Goal: Task Accomplishment & Management: Manage account settings

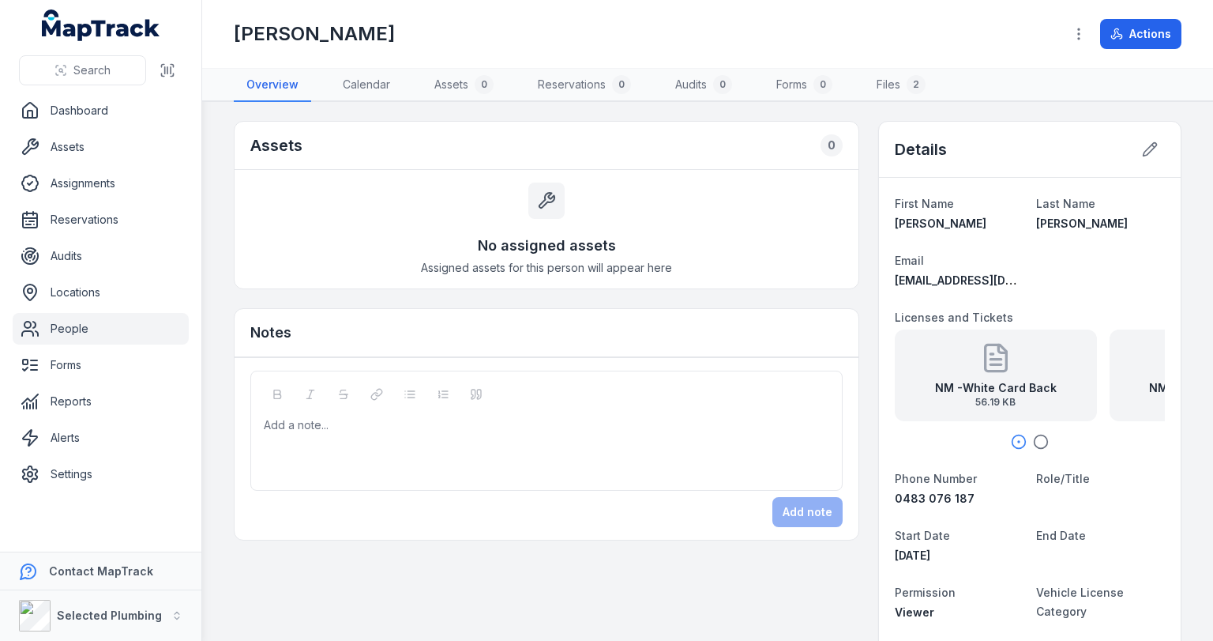
click at [385, 436] on div "Add a note..." at bounding box center [547, 448] width 566 height 63
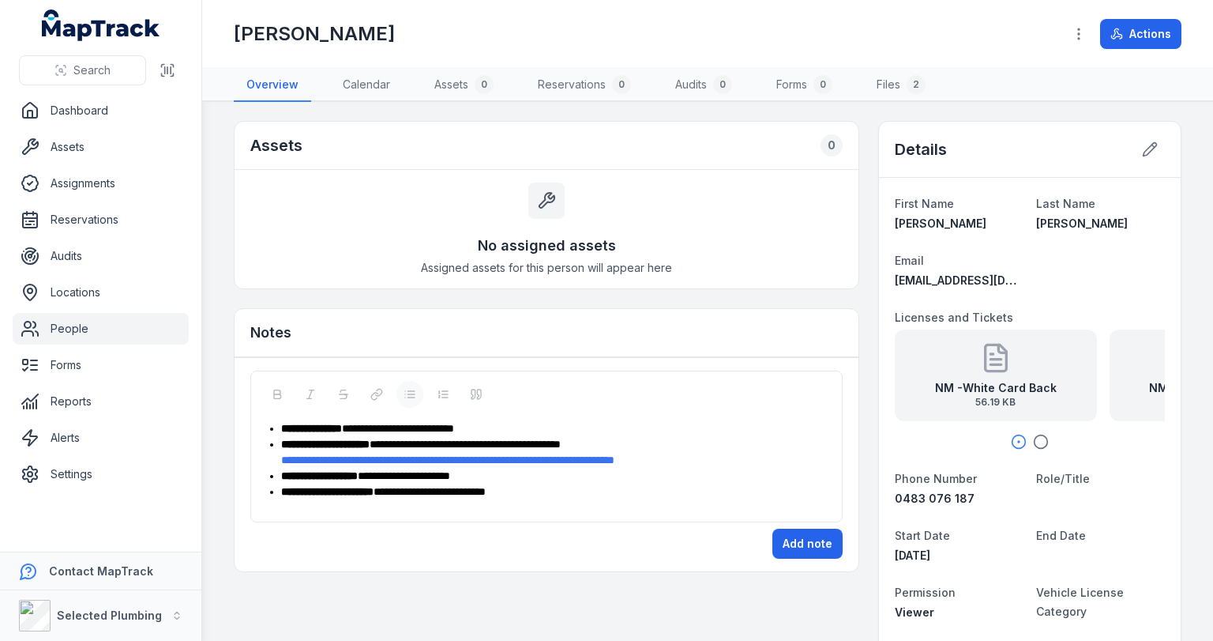
click at [525, 493] on div "**********" at bounding box center [555, 491] width 548 height 16
click at [788, 554] on button "Add note" at bounding box center [808, 559] width 70 height 30
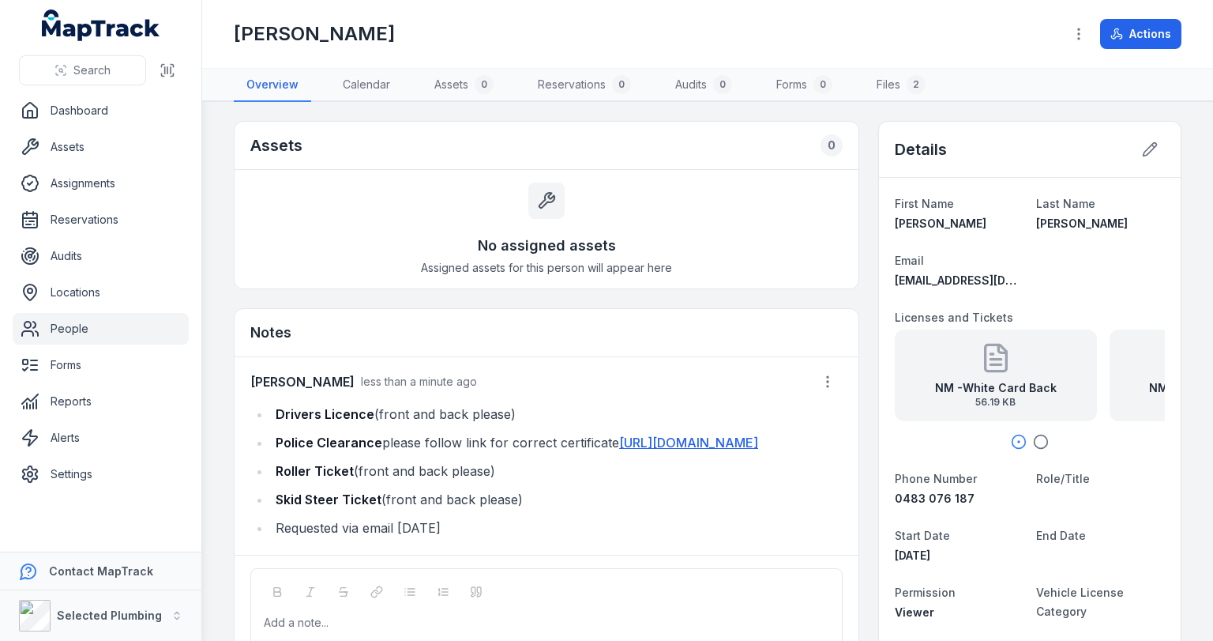
click at [63, 323] on link "People" at bounding box center [101, 329] width 176 height 32
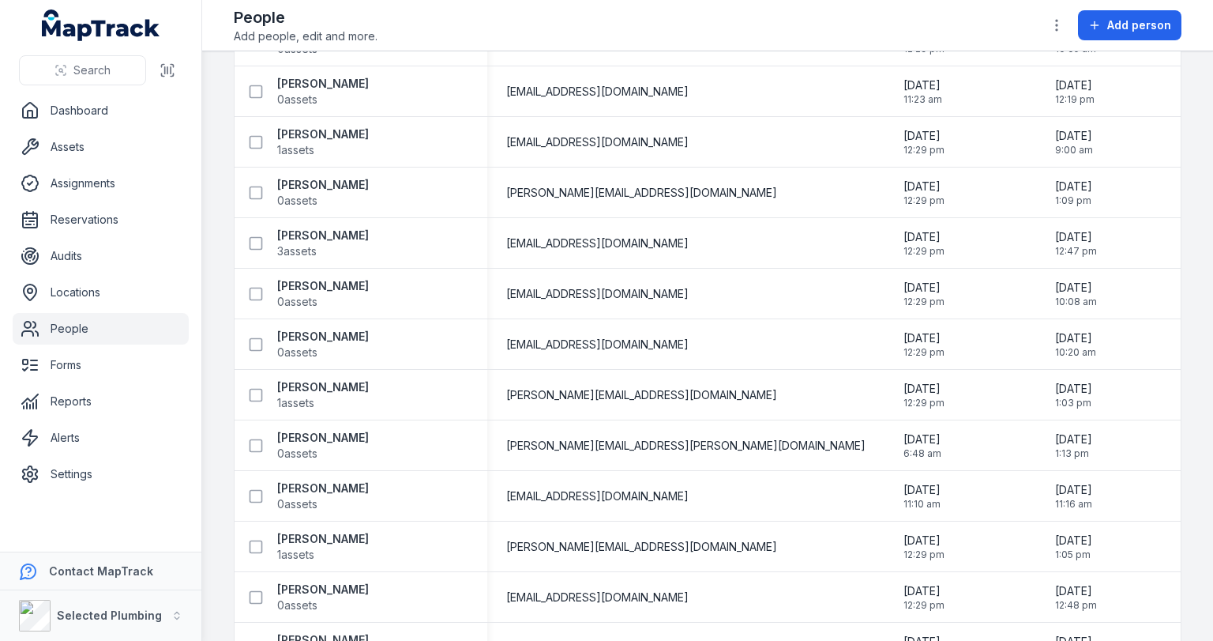
scroll to position [3011, 0]
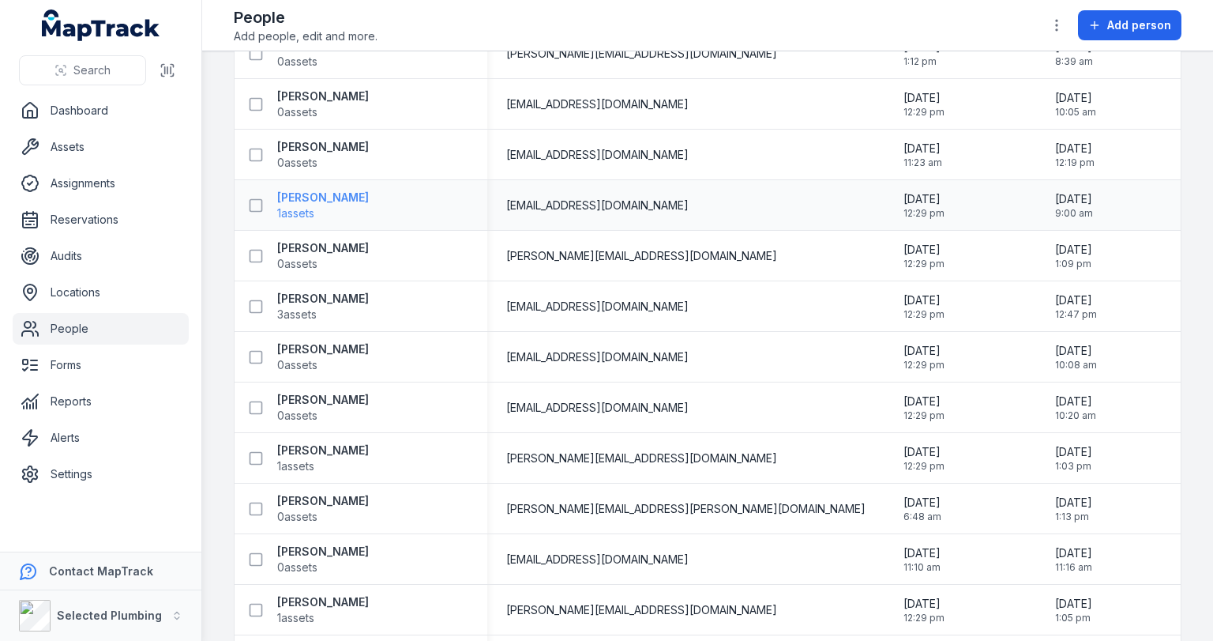
click at [292, 198] on strong "[PERSON_NAME]" at bounding box center [323, 198] width 92 height 16
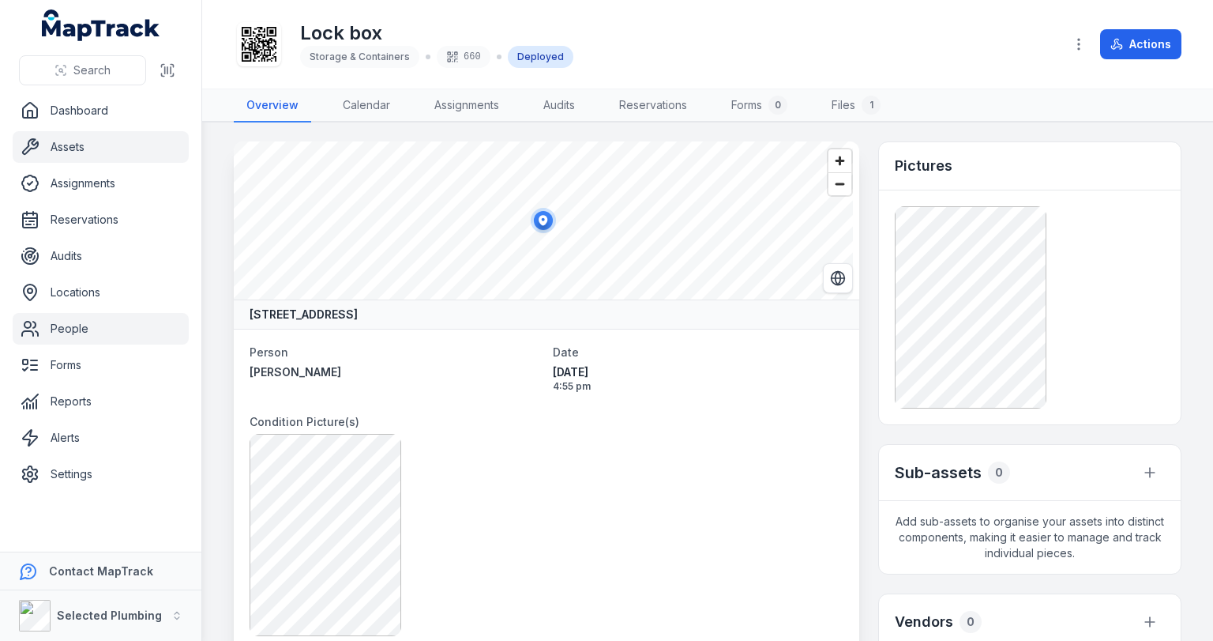
click at [54, 326] on link "People" at bounding box center [101, 329] width 176 height 32
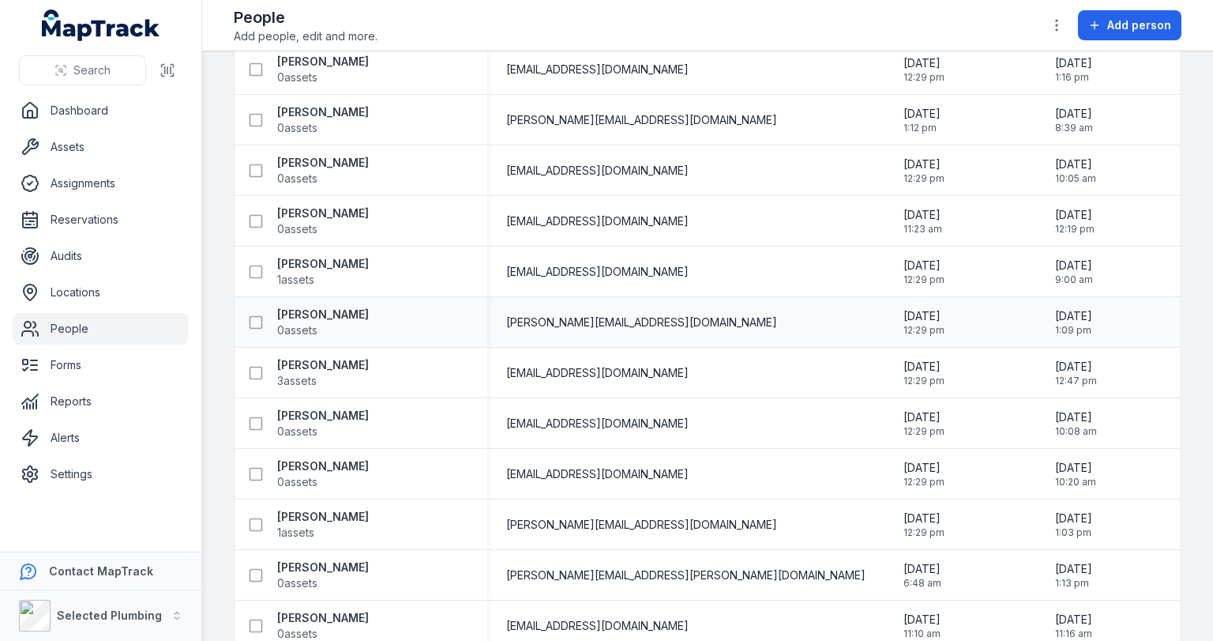
scroll to position [2947, 0]
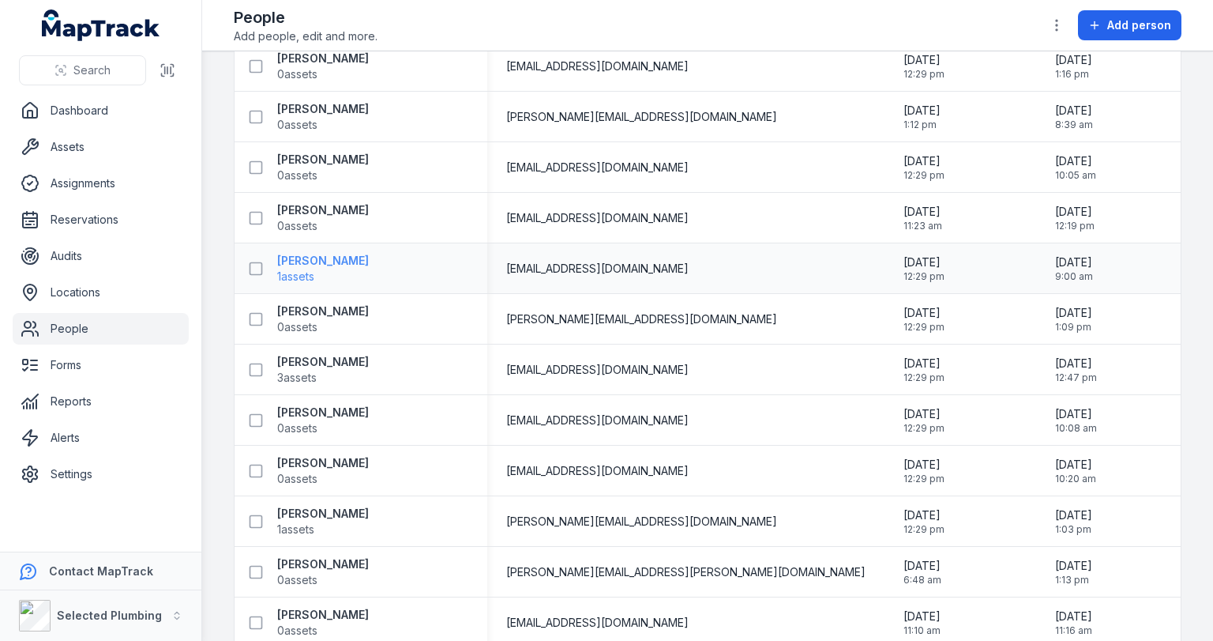
click at [311, 269] on span "1 assets" at bounding box center [295, 277] width 37 height 16
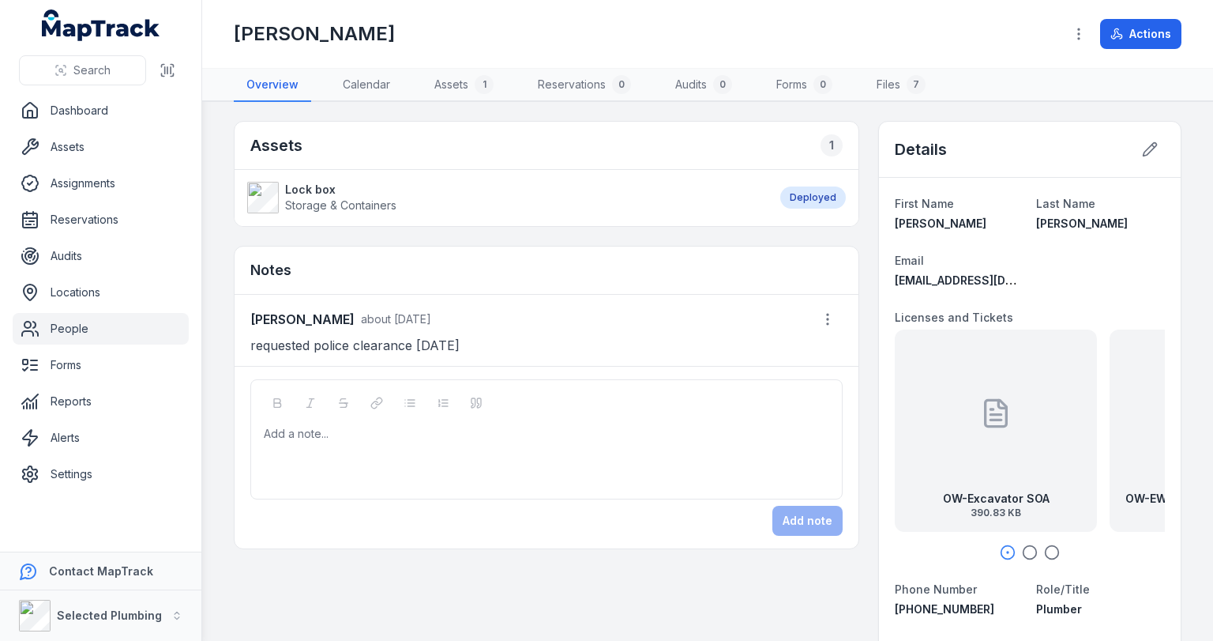
click at [1022, 547] on icon "button" at bounding box center [1030, 552] width 16 height 16
click at [1044, 547] on icon "button" at bounding box center [1052, 552] width 16 height 16
click at [477, 413] on div "Add a note..." at bounding box center [546, 439] width 592 height 120
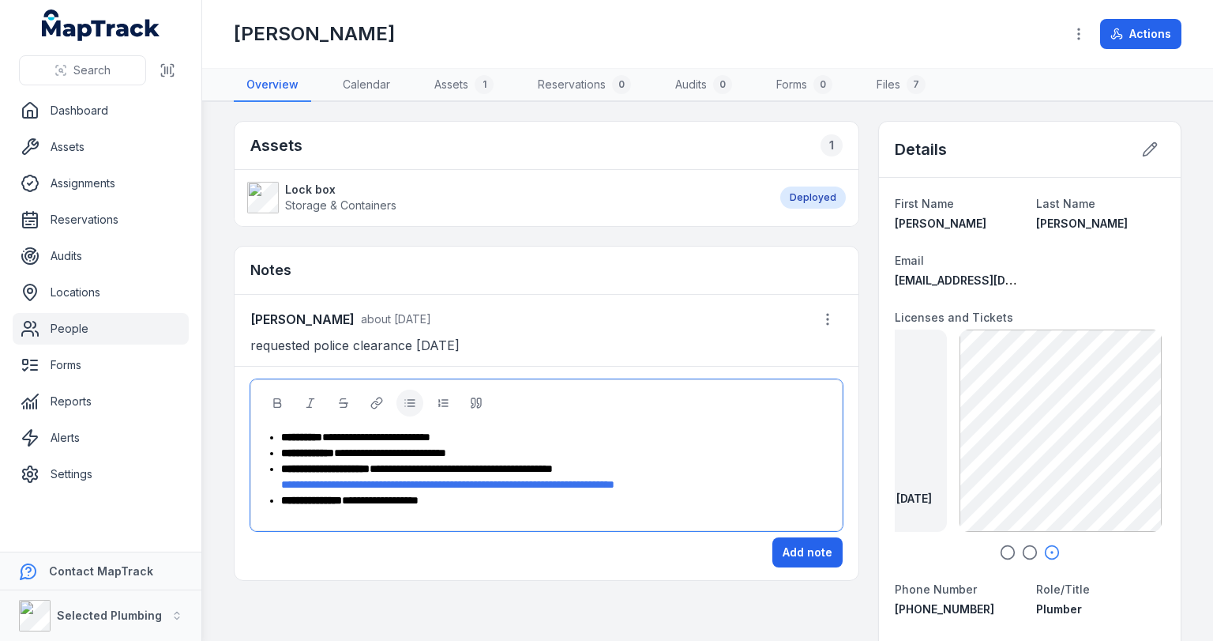
click at [468, 495] on div "**********" at bounding box center [555, 500] width 548 height 16
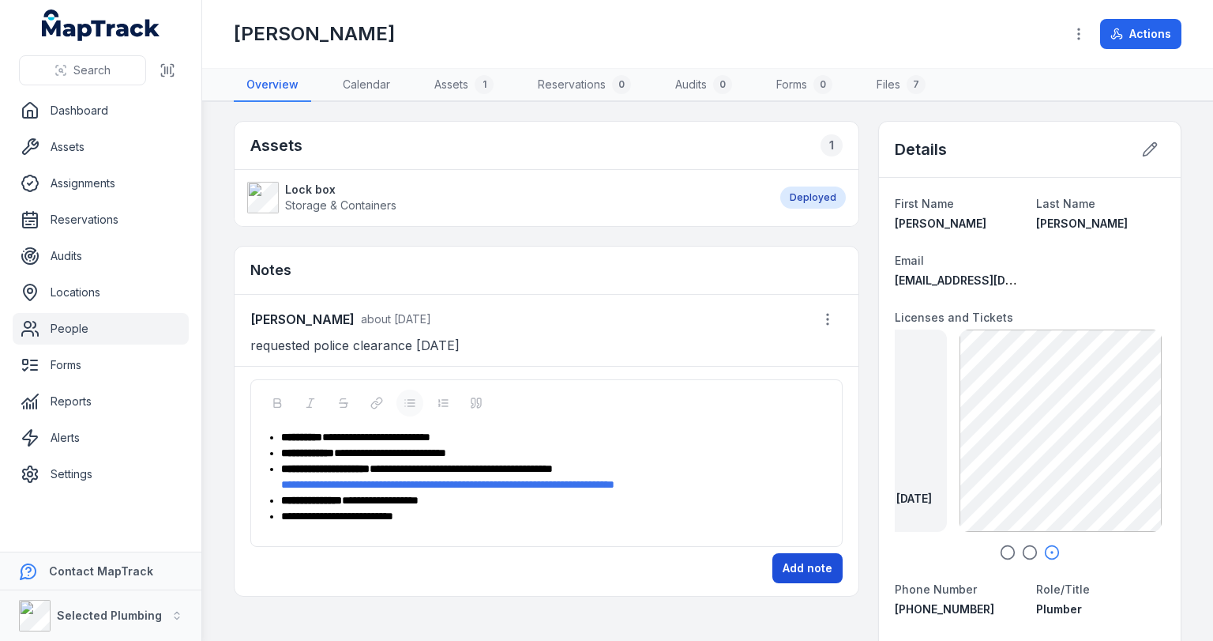
click at [810, 562] on button "Add note" at bounding box center [808, 568] width 70 height 30
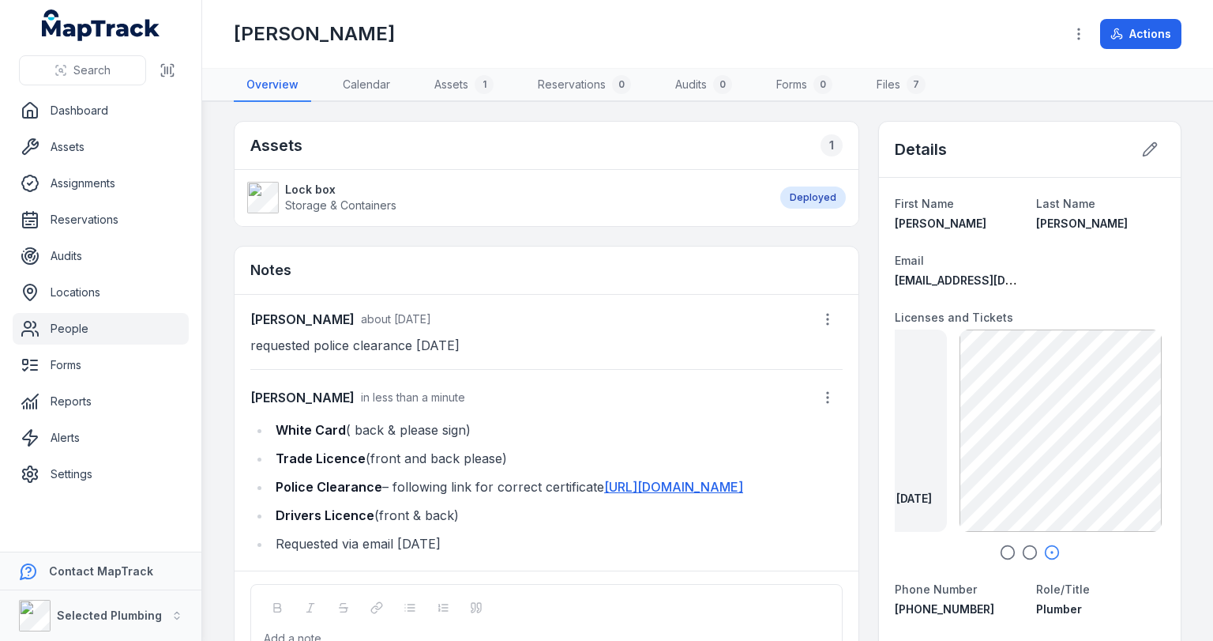
click at [64, 324] on link "People" at bounding box center [101, 329] width 176 height 32
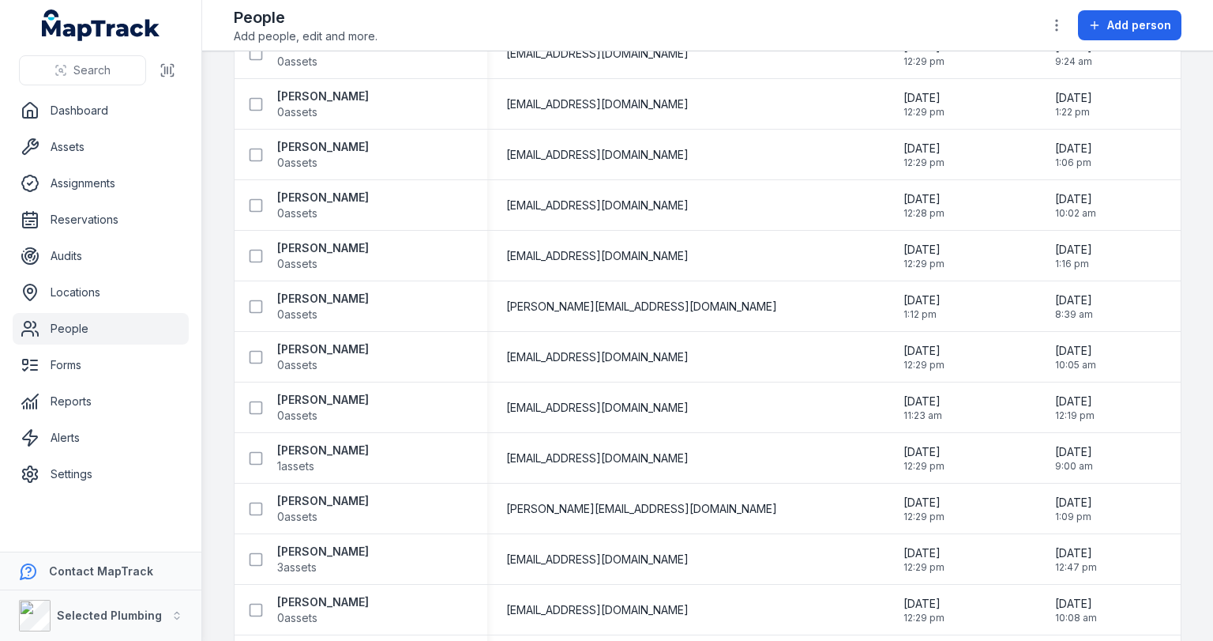
scroll to position [2884, 0]
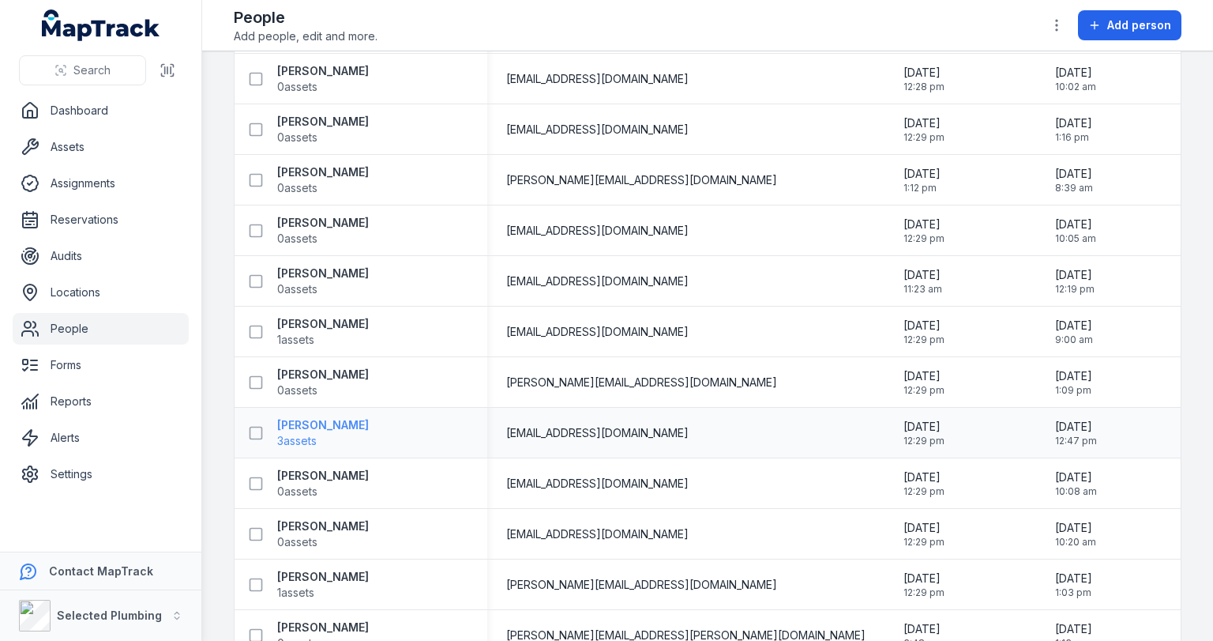
click at [310, 423] on strong "[PERSON_NAME]" at bounding box center [323, 425] width 92 height 16
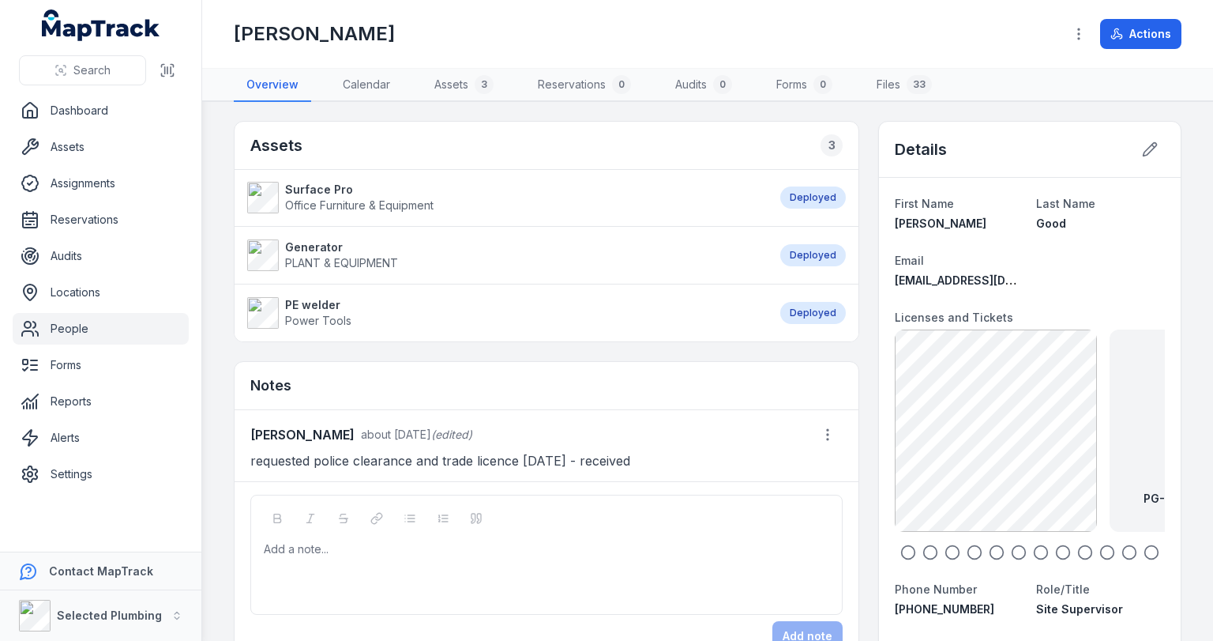
click at [318, 201] on span "Office Furniture & Equipment" at bounding box center [359, 204] width 149 height 13
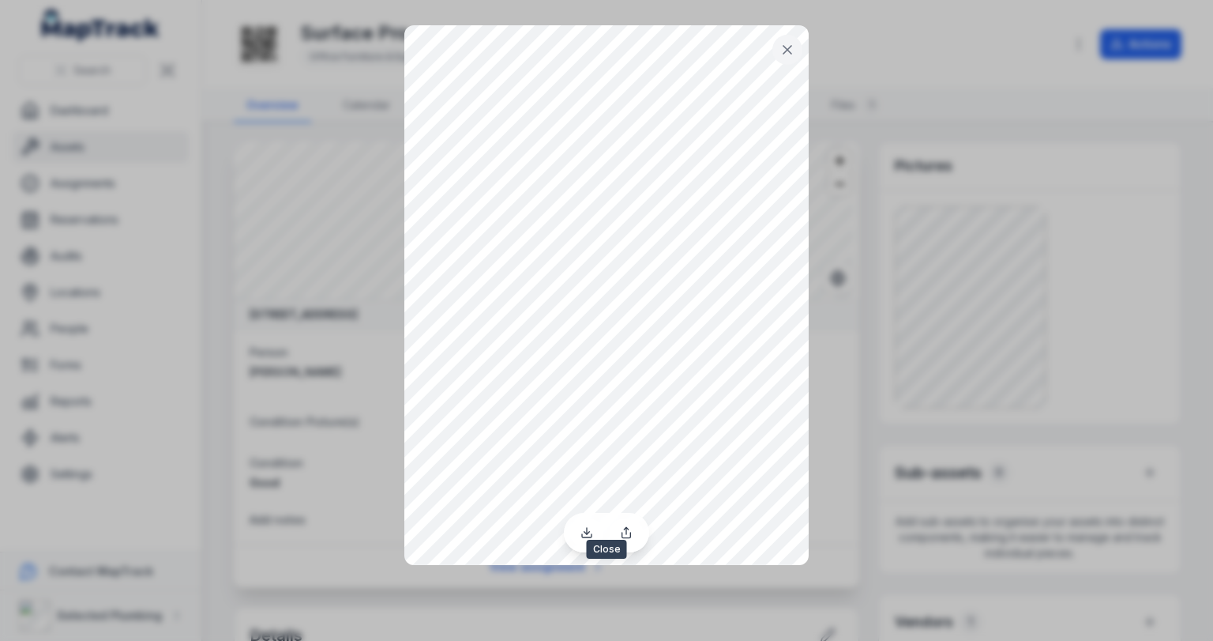
click at [787, 45] on icon at bounding box center [788, 50] width 16 height 16
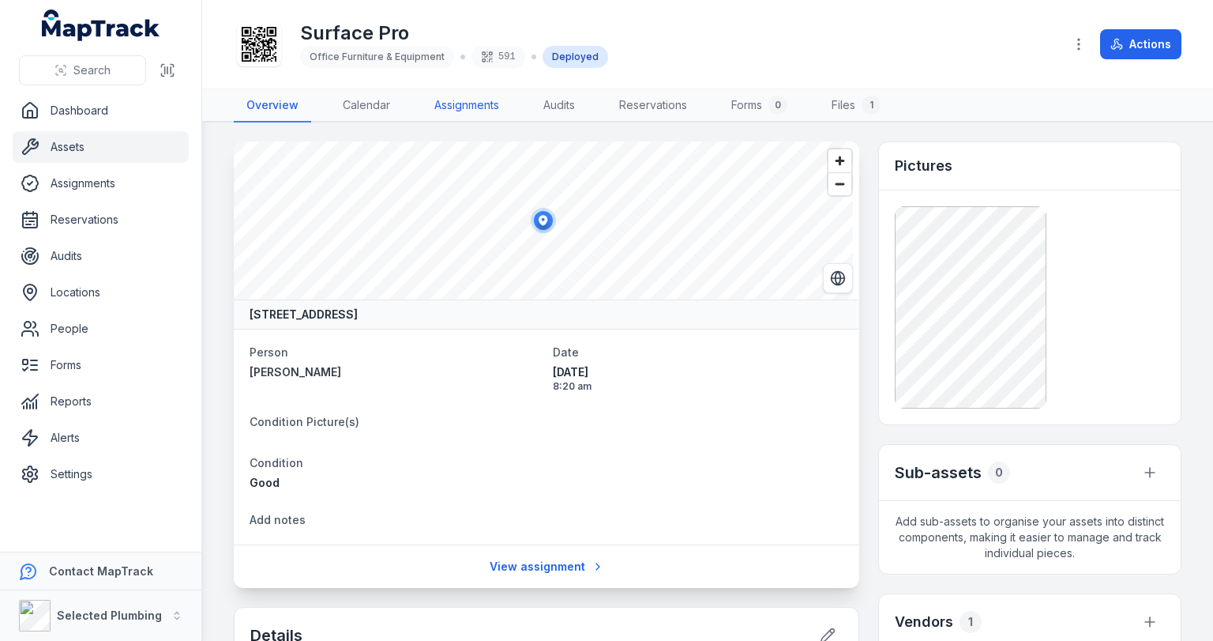
click at [476, 110] on link "Assignments" at bounding box center [467, 105] width 90 height 33
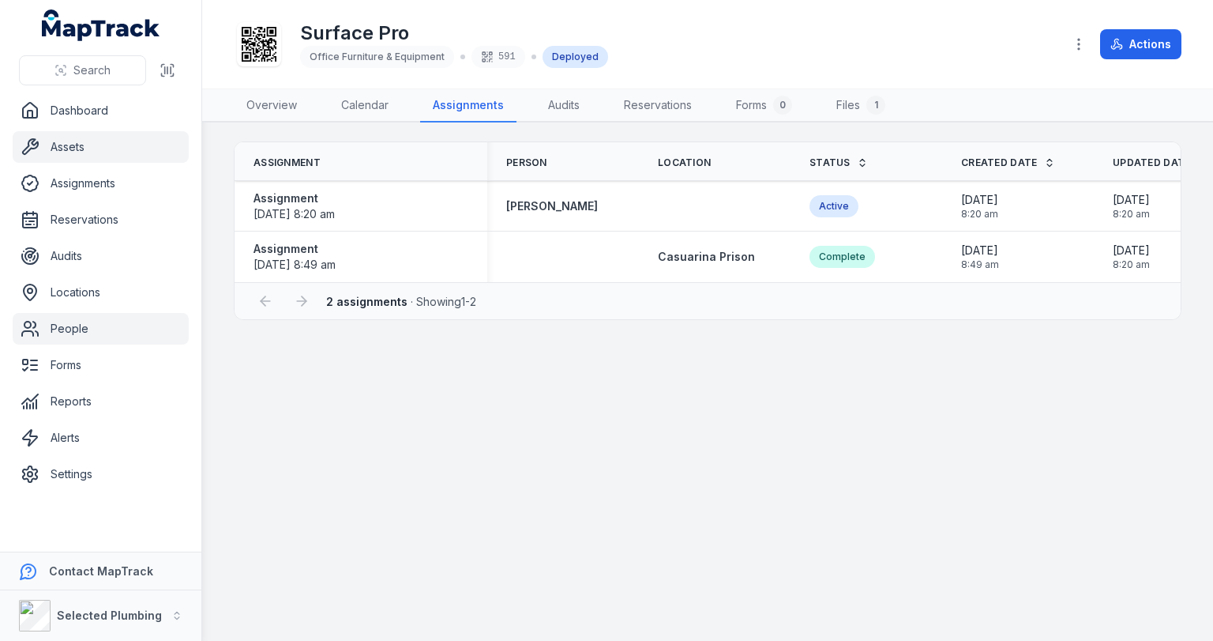
click at [74, 327] on link "People" at bounding box center [101, 329] width 176 height 32
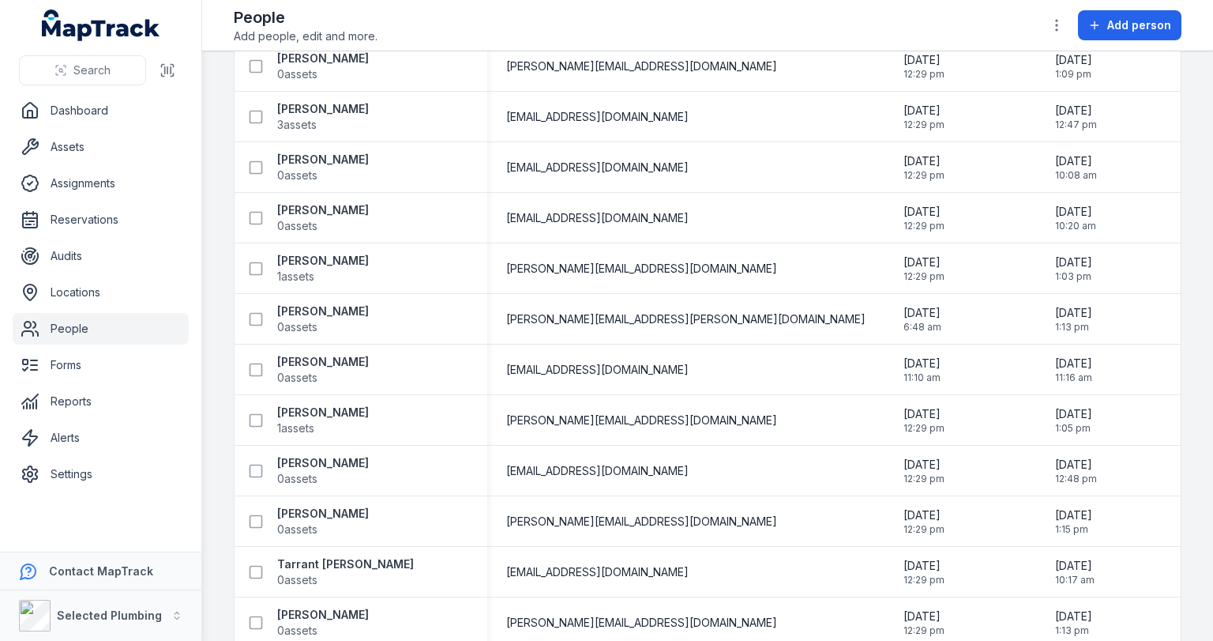
scroll to position [2884, 0]
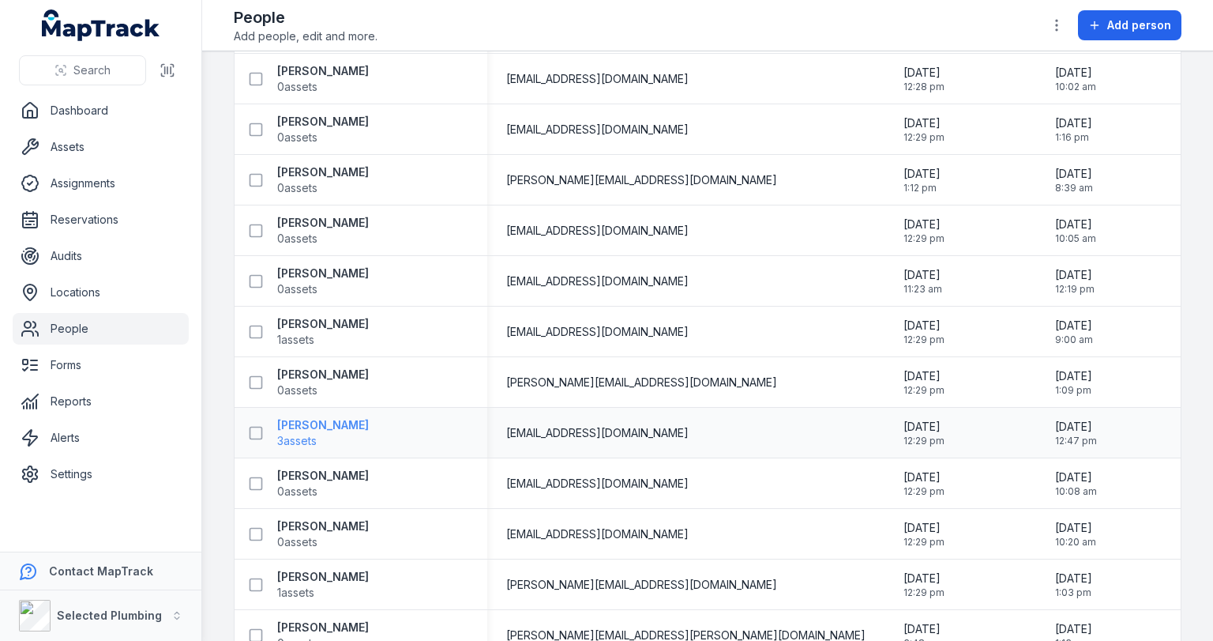
click at [325, 429] on strong "[PERSON_NAME]" at bounding box center [323, 425] width 92 height 16
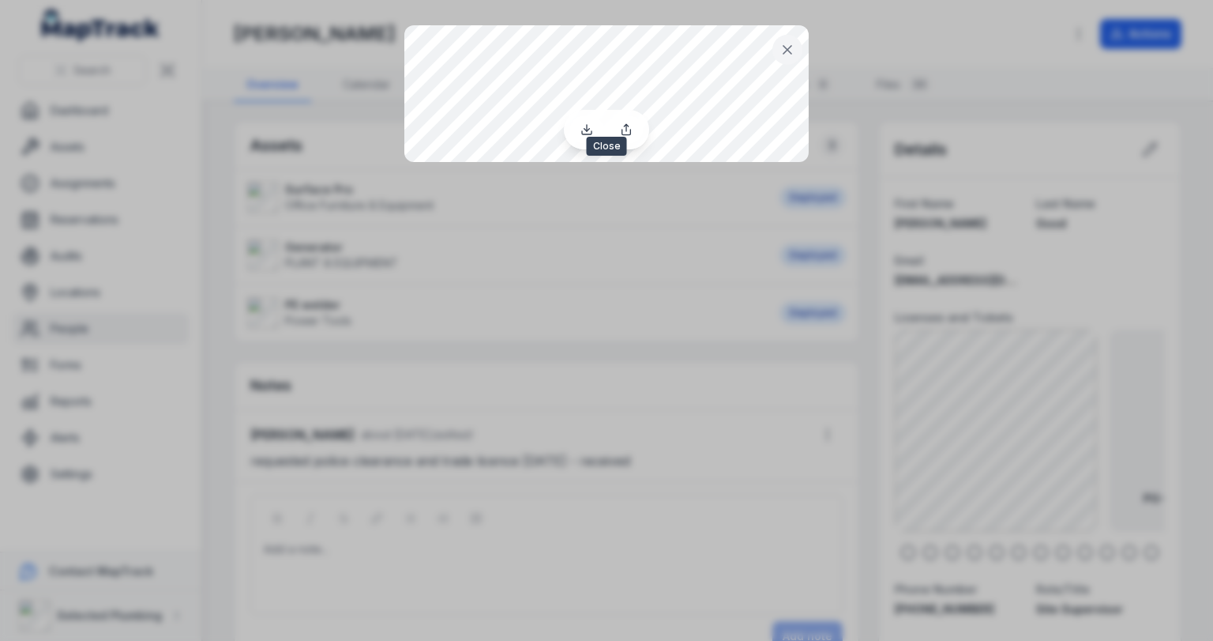
click at [795, 49] on icon at bounding box center [788, 50] width 16 height 16
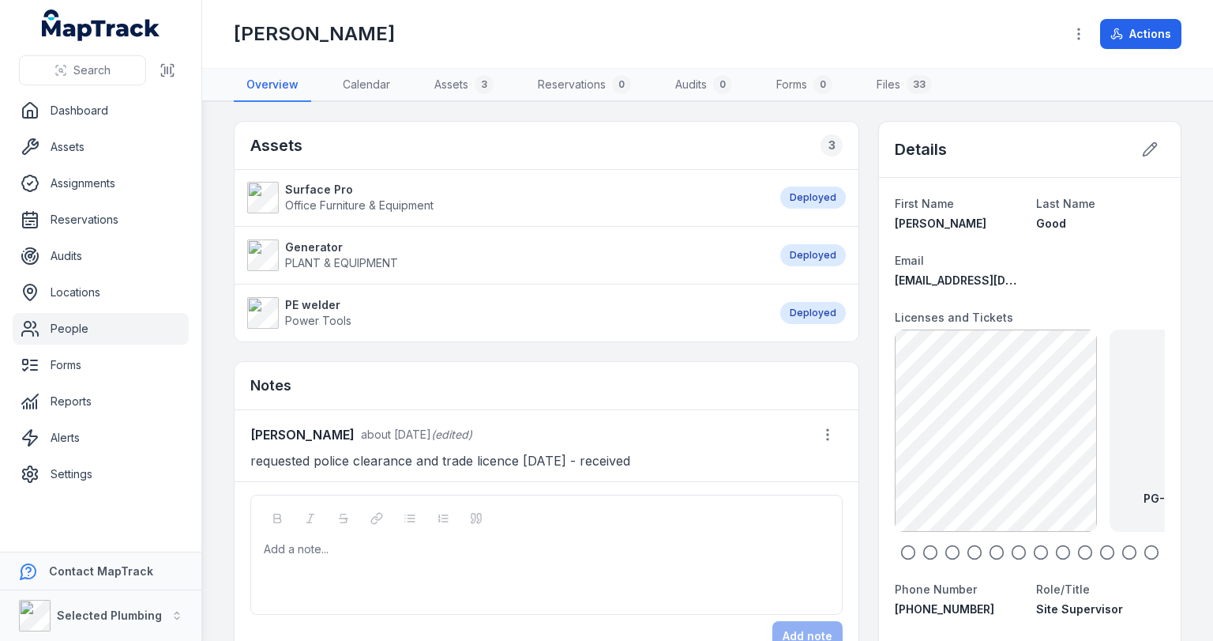
click at [901, 547] on icon "button" at bounding box center [909, 552] width 16 height 16
click at [923, 550] on icon "button" at bounding box center [931, 552] width 16 height 16
click at [945, 547] on icon "button" at bounding box center [953, 552] width 16 height 16
click at [967, 551] on icon "button" at bounding box center [975, 552] width 16 height 16
click at [991, 551] on icon "button" at bounding box center [997, 552] width 16 height 16
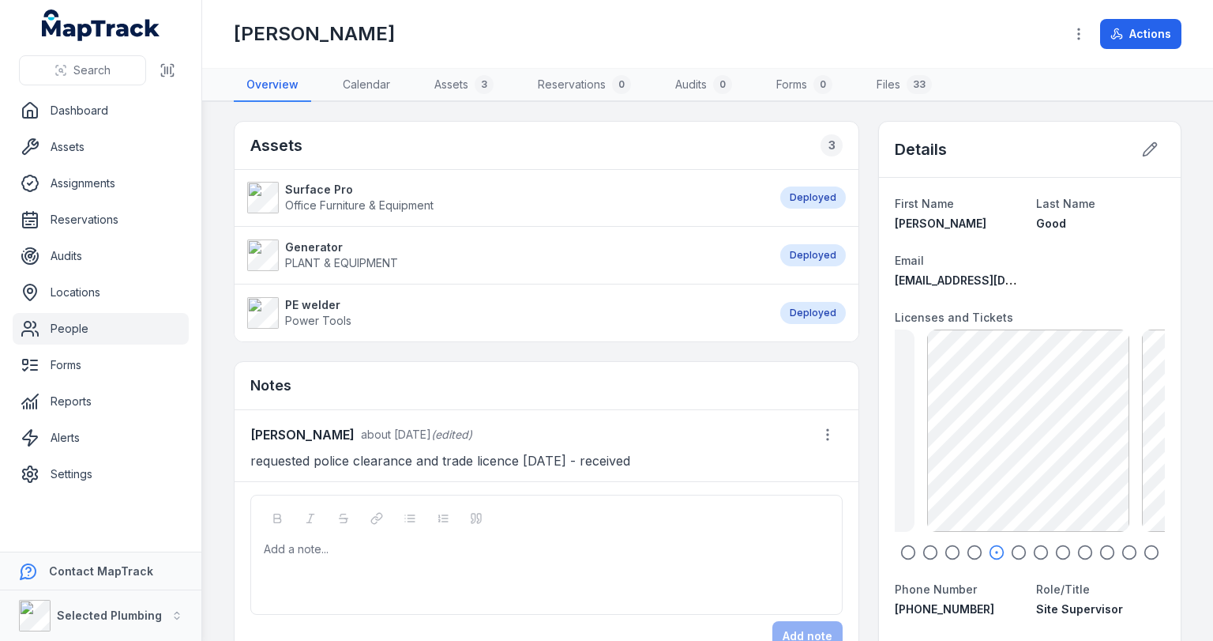
click at [1014, 550] on icon "button" at bounding box center [1019, 552] width 16 height 16
click at [1035, 547] on circle "button" at bounding box center [1041, 552] width 13 height 13
click at [1055, 547] on icon "button" at bounding box center [1063, 552] width 16 height 16
click at [1078, 547] on icon "button" at bounding box center [1086, 552] width 16 height 16
click at [1100, 551] on icon "button" at bounding box center [1108, 552] width 16 height 16
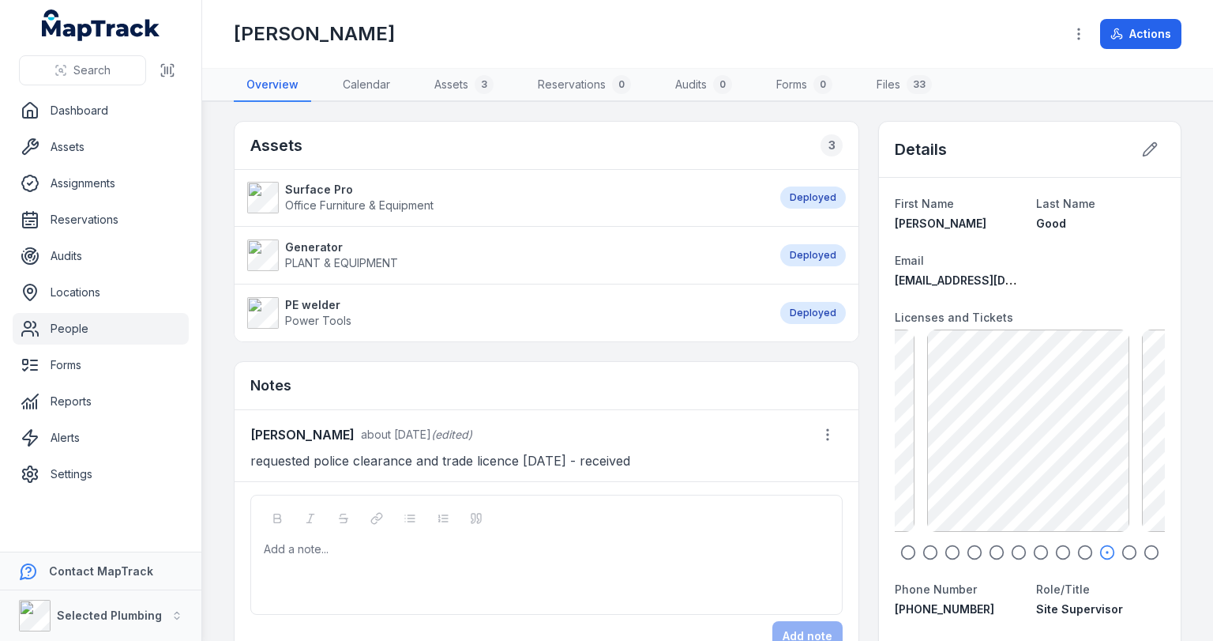
click at [1122, 548] on icon "button" at bounding box center [1130, 552] width 16 height 16
click at [1147, 551] on icon "button" at bounding box center [1152, 552] width 16 height 16
click at [939, 495] on div "PG- Civil Excavator SOA 121.6 KB PG-ELF Poly Weld exp [DATE] 1.57 MB PG - Polic…" at bounding box center [1030, 430] width 270 height 202
drag, startPoint x: 1074, startPoint y: 474, endPoint x: 889, endPoint y: 471, distance: 184.9
click at [889, 471] on div "PG - Police clearance exp [DATE] 175.16 KB" at bounding box center [983, 430] width 202 height 202
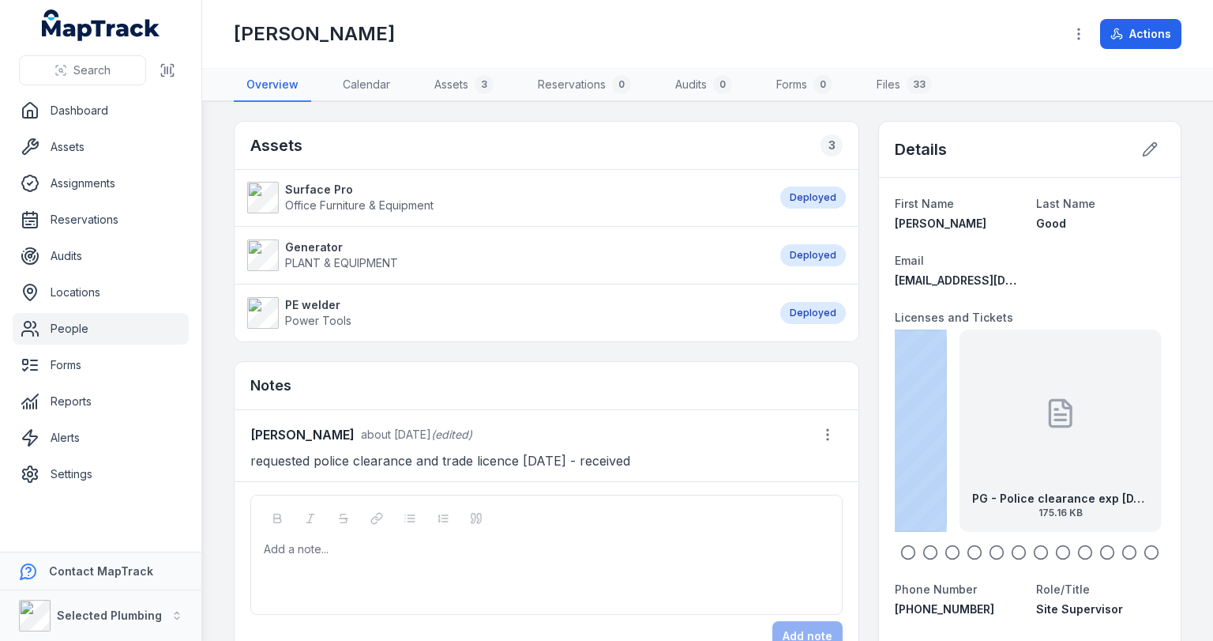
click at [1022, 455] on div "PG - Police clearance exp [DATE] 175.16 KB" at bounding box center [1061, 430] width 202 height 202
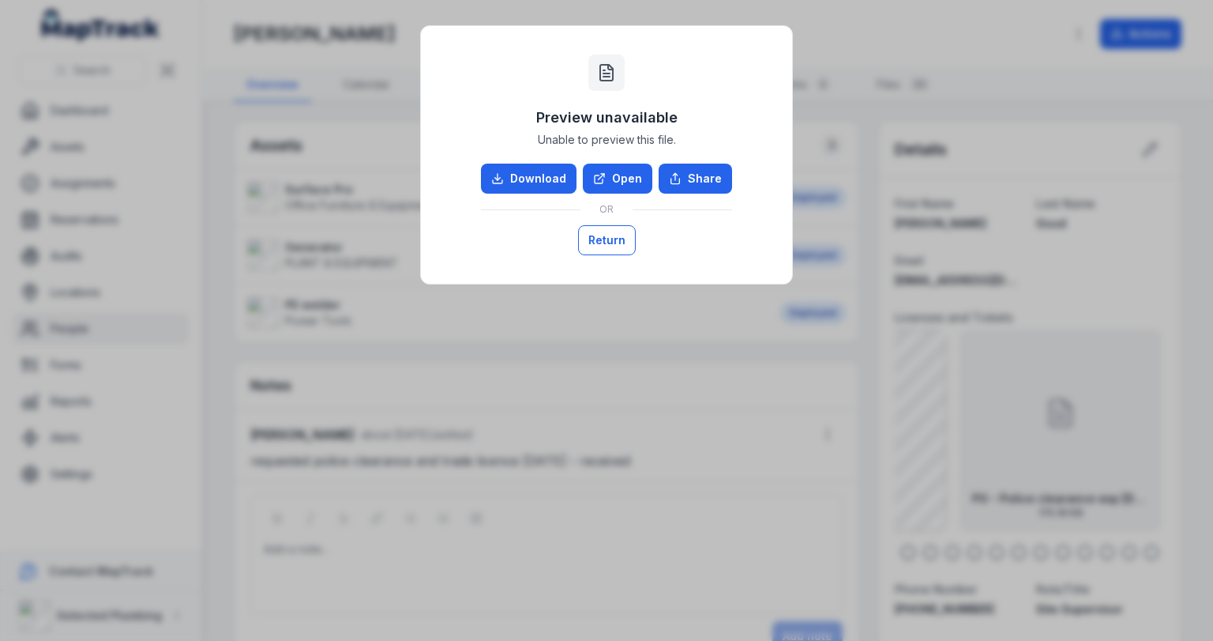
click at [618, 243] on button "Return" at bounding box center [607, 240] width 58 height 30
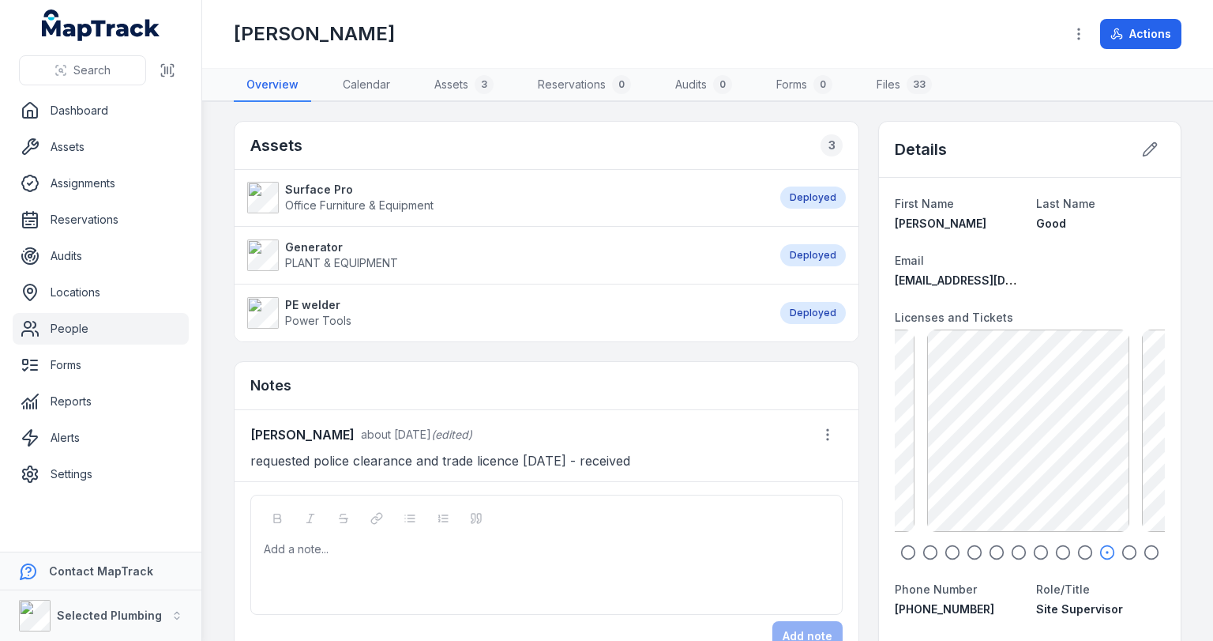
click at [370, 562] on div "Add a note..." at bounding box center [547, 572] width 566 height 63
click at [437, 554] on div "**********" at bounding box center [547, 572] width 566 height 63
click at [814, 625] on button "Add note" at bounding box center [808, 636] width 70 height 30
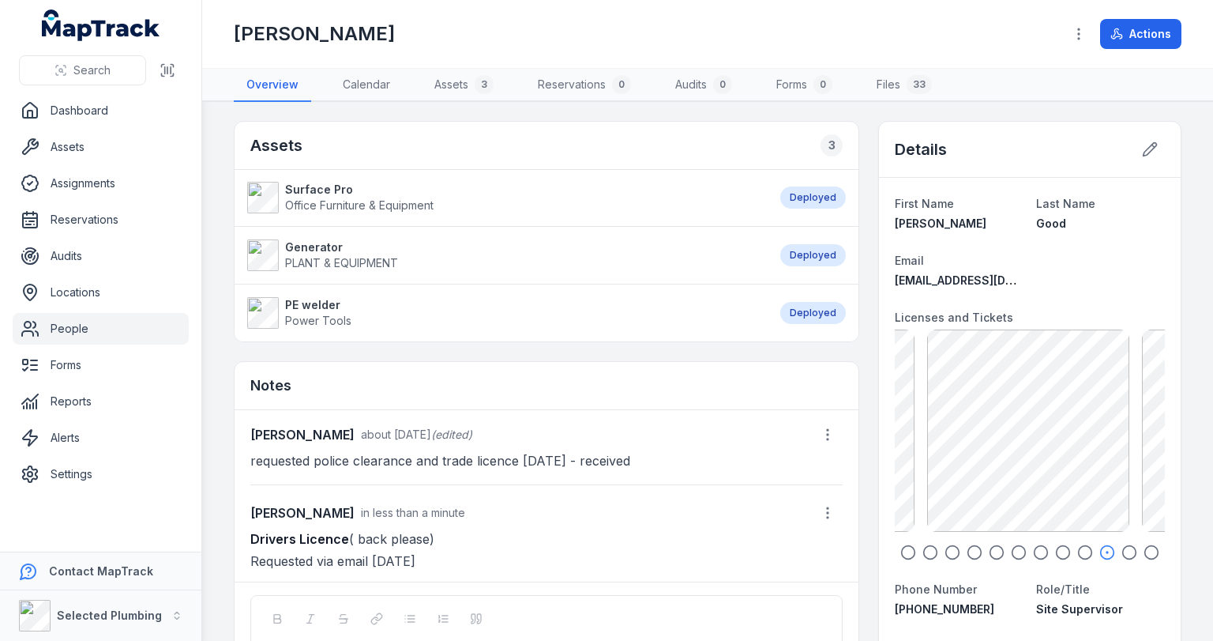
click at [76, 326] on link "People" at bounding box center [101, 329] width 176 height 32
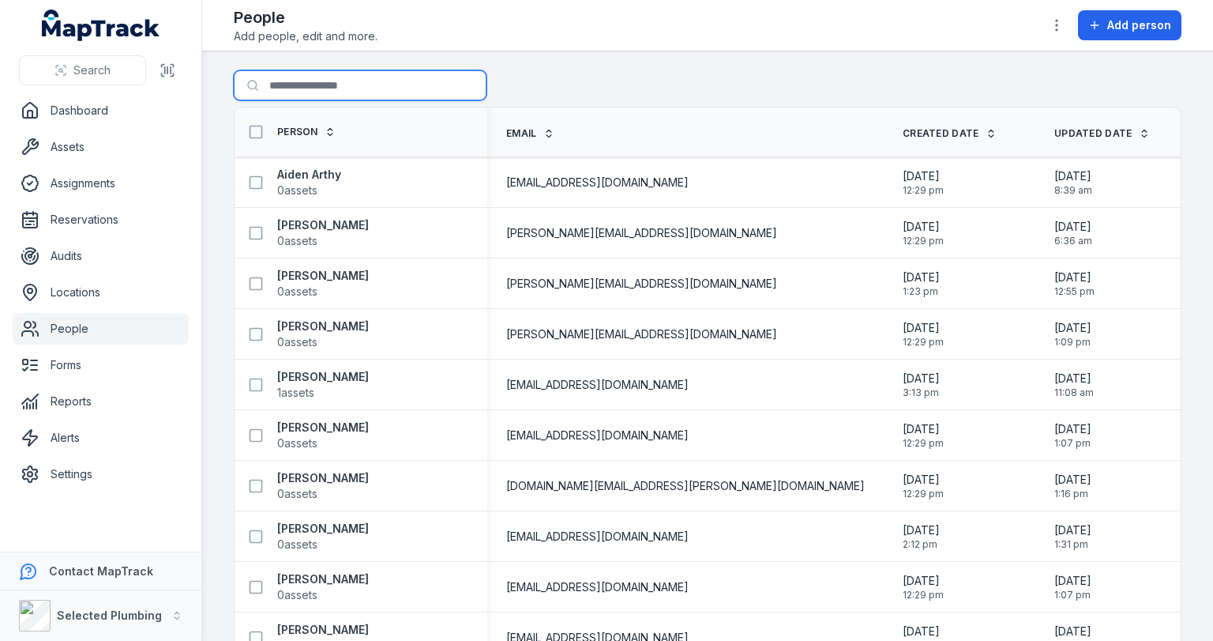
click at [319, 99] on input "Search for people" at bounding box center [360, 85] width 253 height 30
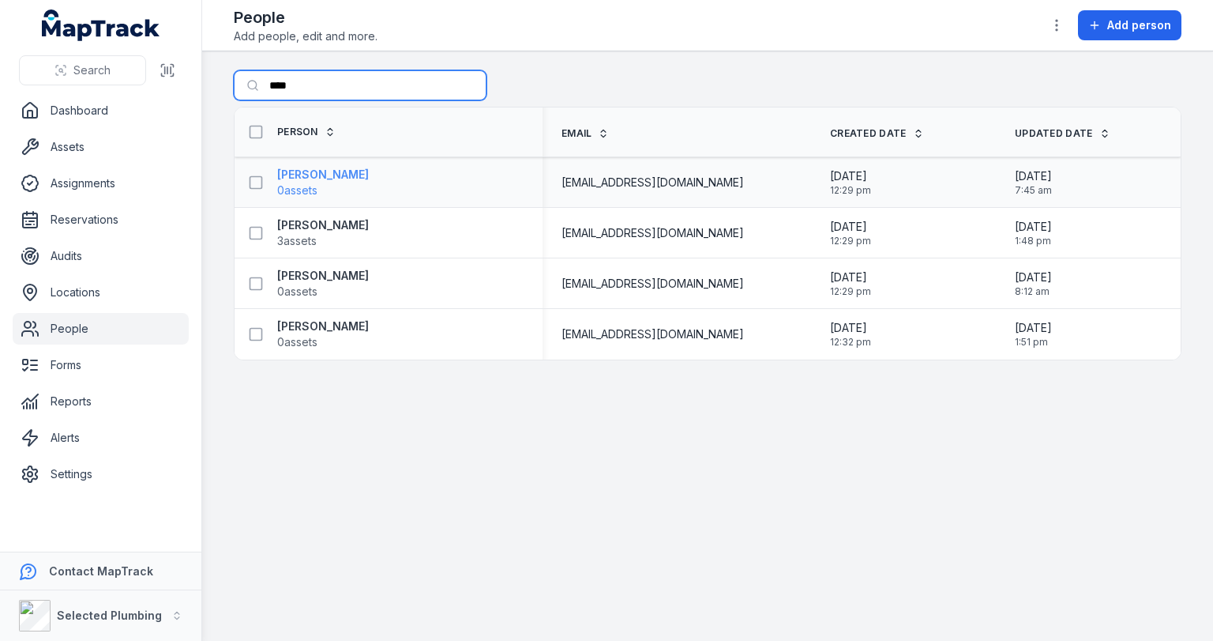
type input "****"
click at [312, 172] on strong "[PERSON_NAME]" at bounding box center [323, 175] width 92 height 16
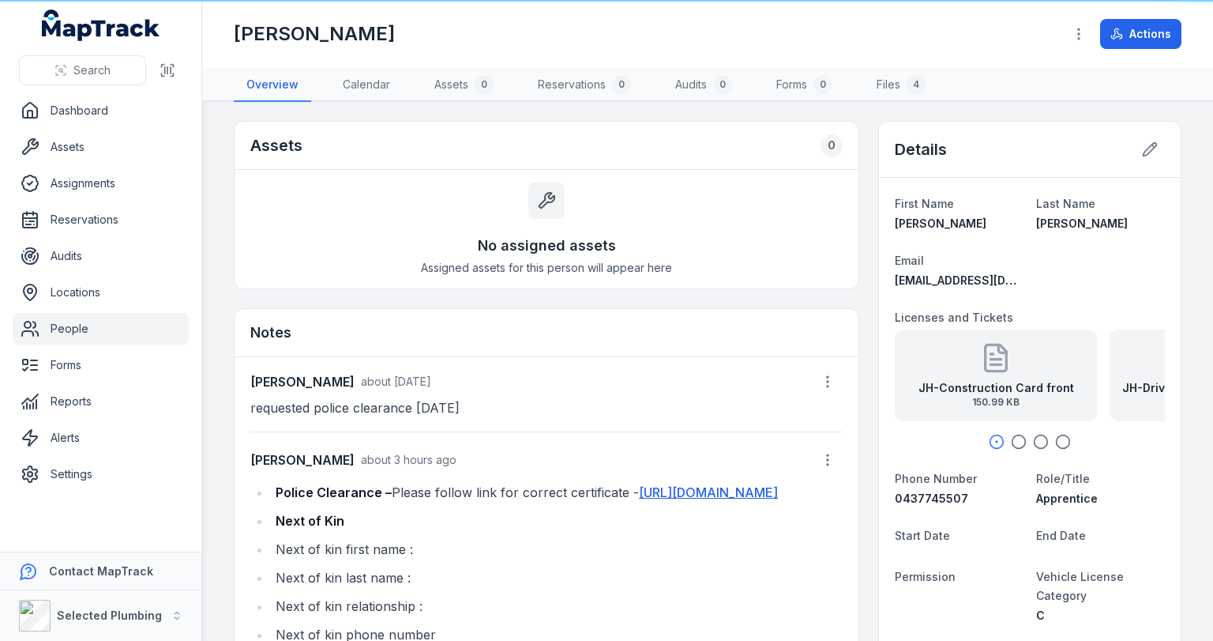
scroll to position [51, 0]
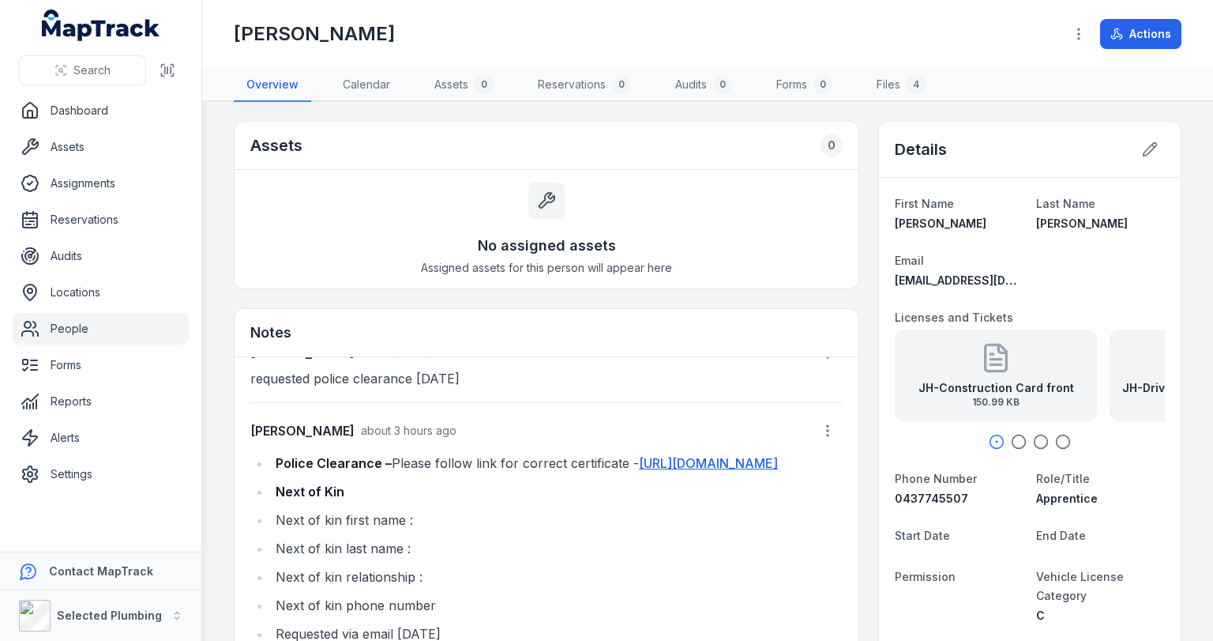
click at [809, 455] on li "Police Clearance – Please follow link for correct certificate - [URL][DOMAIN_NA…" at bounding box center [557, 463] width 572 height 22
click at [827, 430] on circle "button" at bounding box center [828, 431] width 2 height 2
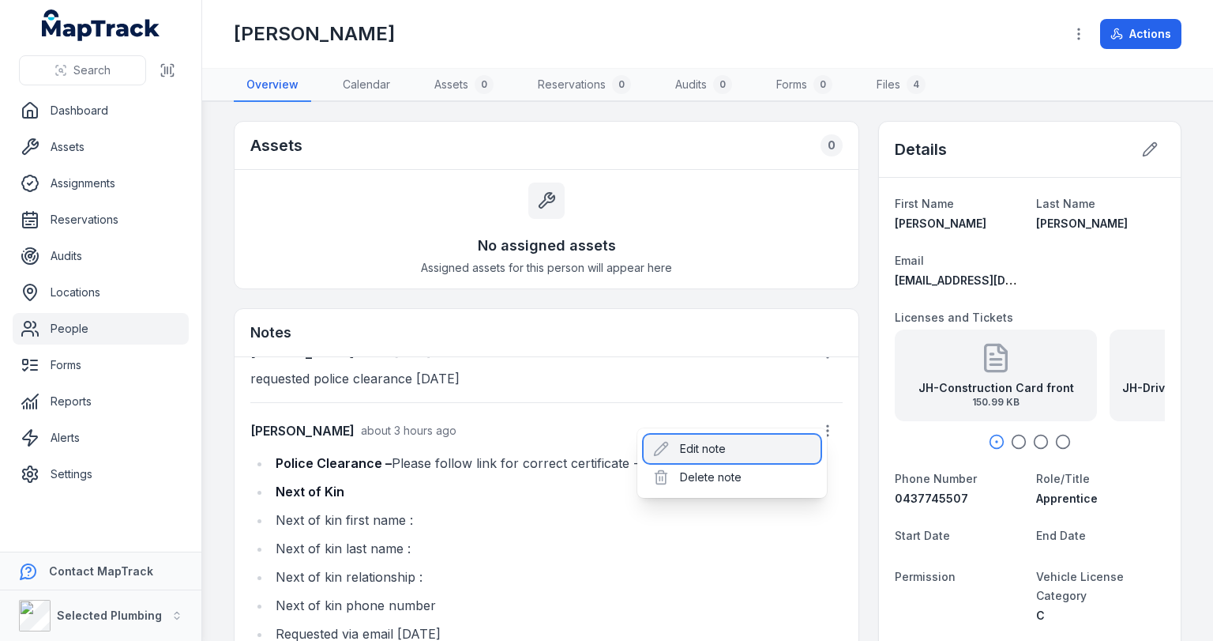
click at [729, 449] on div "Edit note" at bounding box center [732, 448] width 177 height 28
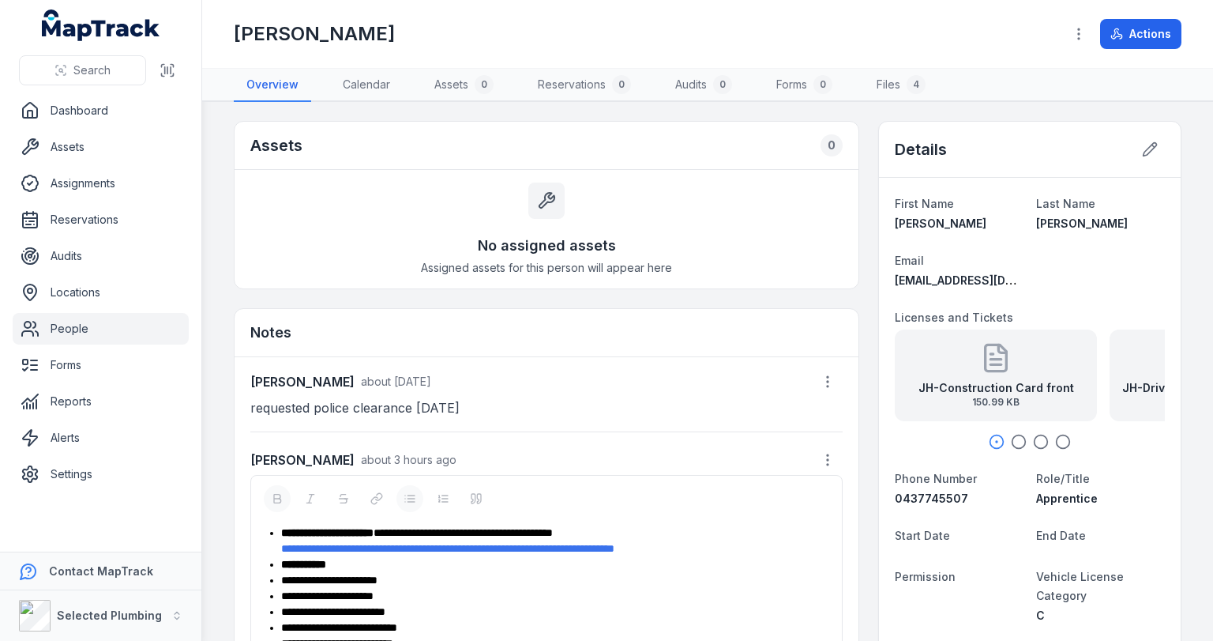
click at [731, 547] on div "**********" at bounding box center [555, 541] width 548 height 32
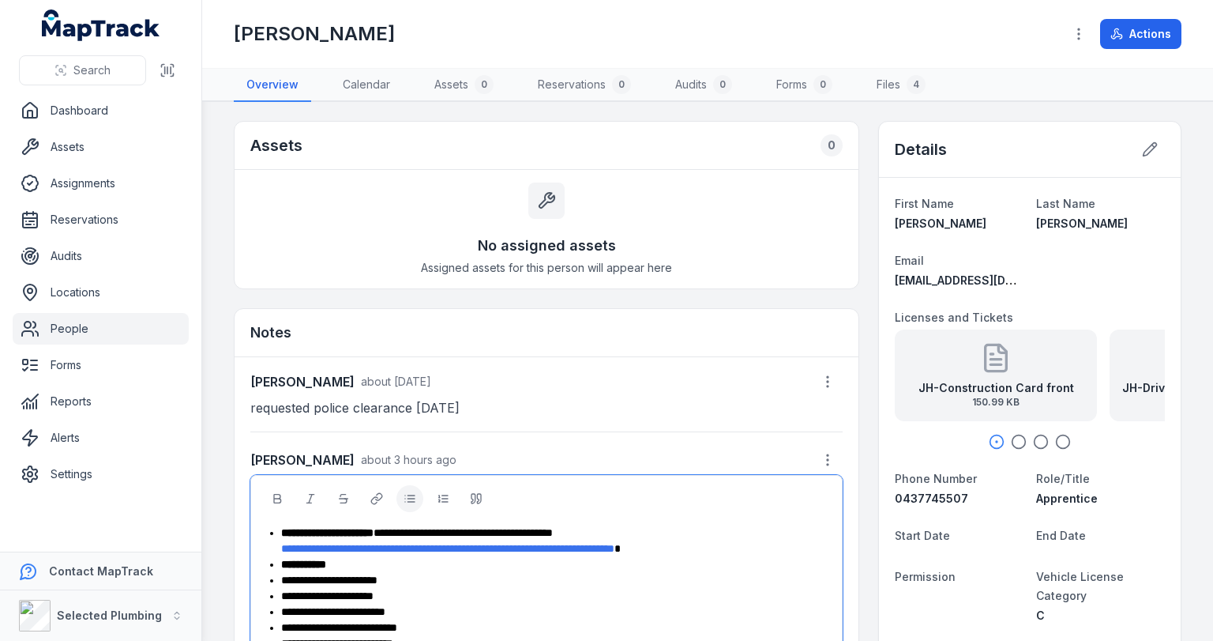
scroll to position [57, 0]
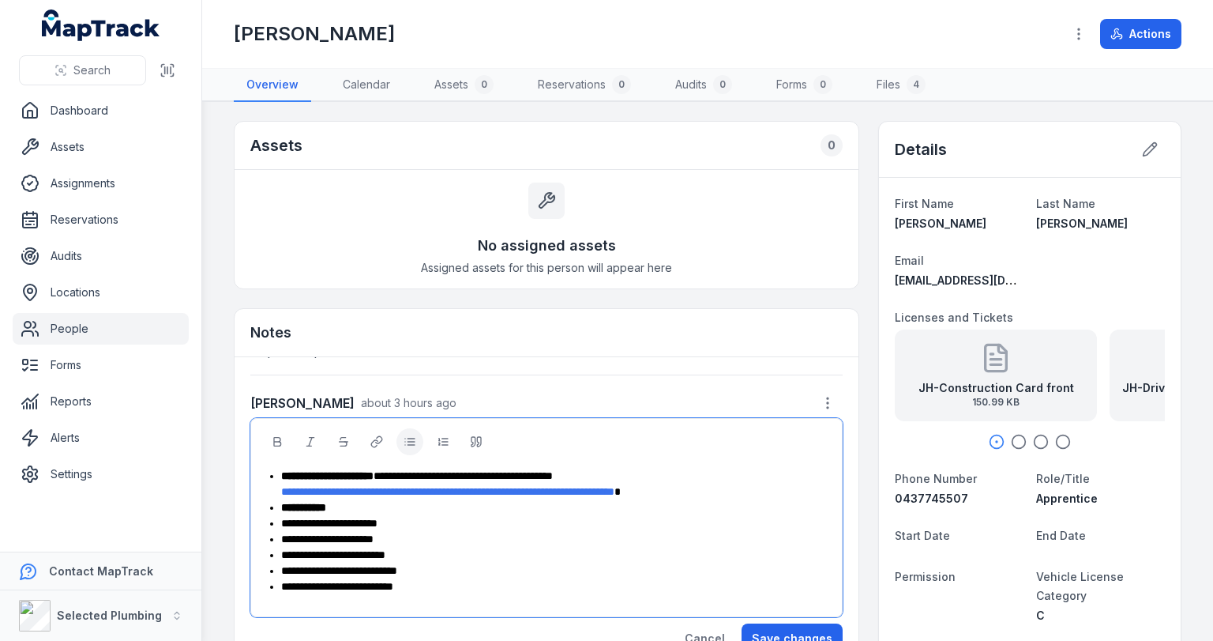
click at [458, 583] on div "**********" at bounding box center [555, 586] width 548 height 16
click at [393, 581] on span "**********" at bounding box center [337, 586] width 112 height 11
click at [402, 600] on div "**********" at bounding box center [555, 602] width 548 height 16
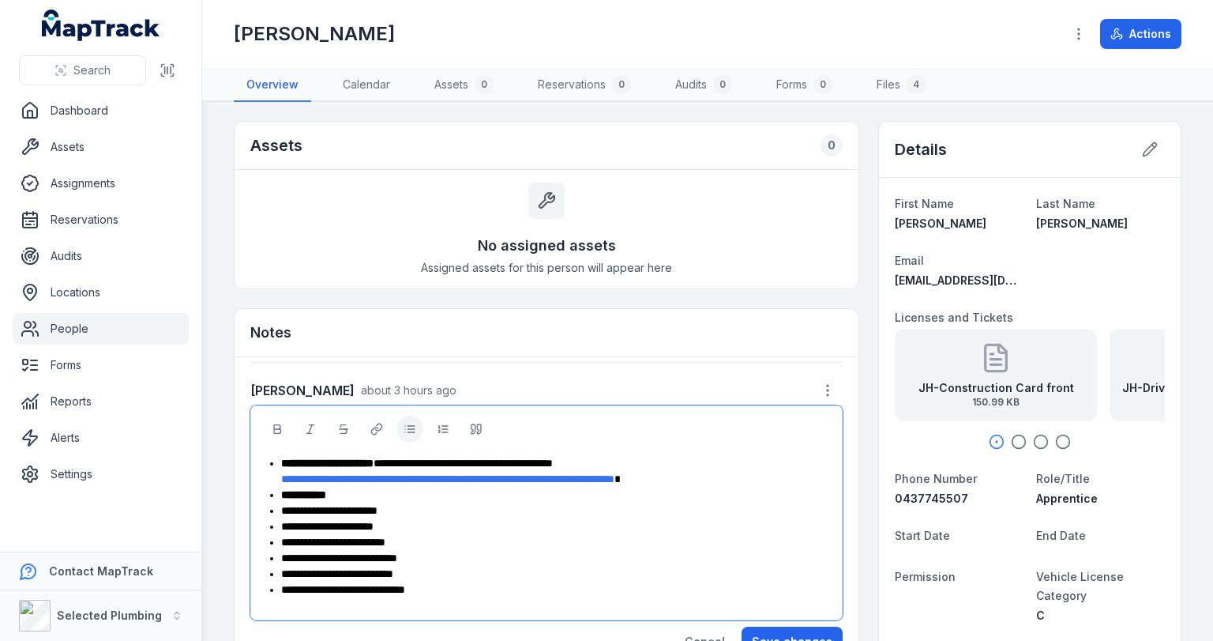
scroll to position [73, 0]
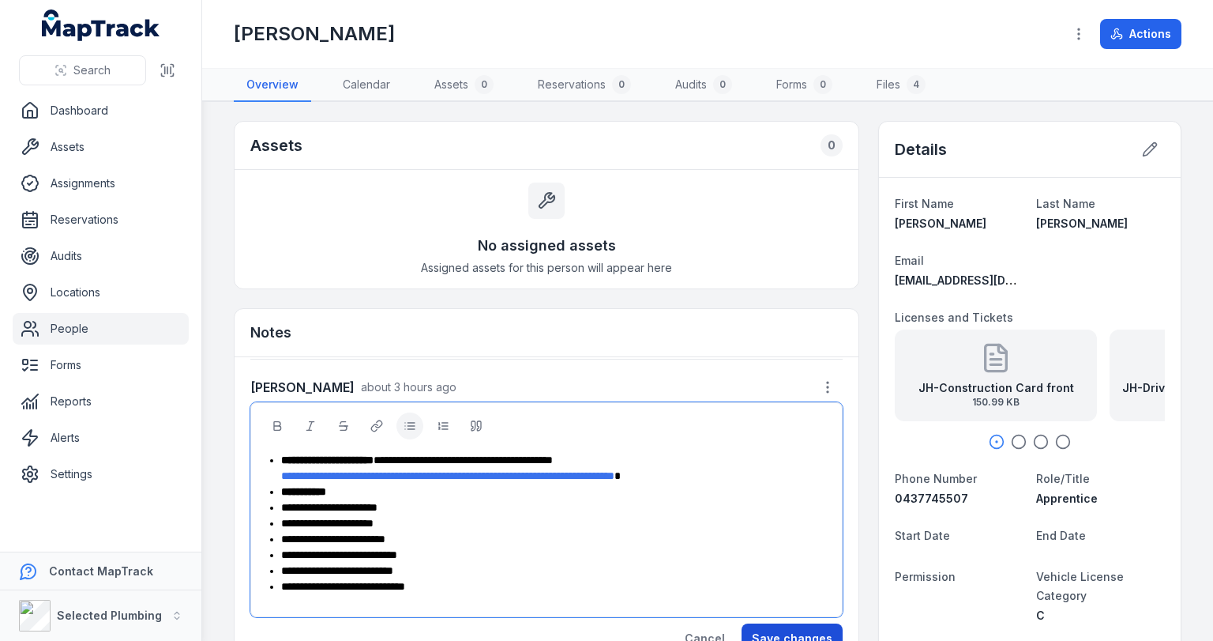
click at [784, 632] on button "Save changes" at bounding box center [792, 638] width 101 height 30
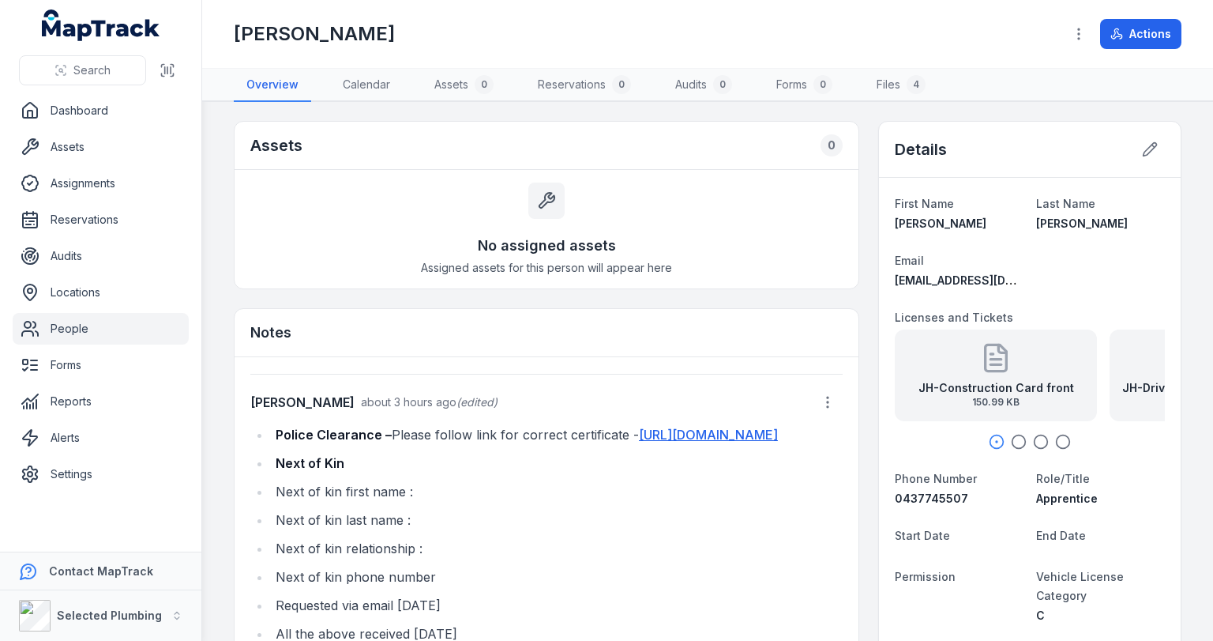
scroll to position [79, 0]
click at [1142, 145] on icon at bounding box center [1150, 149] width 16 height 16
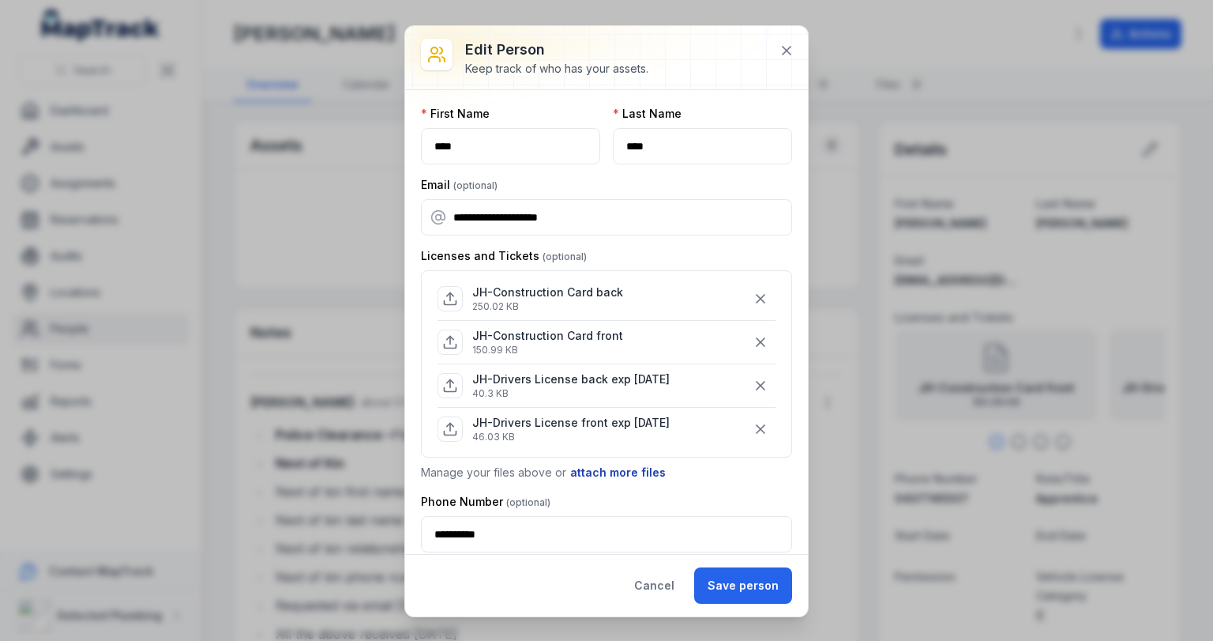
click at [590, 464] on button "attach more files" at bounding box center [618, 472] width 97 height 17
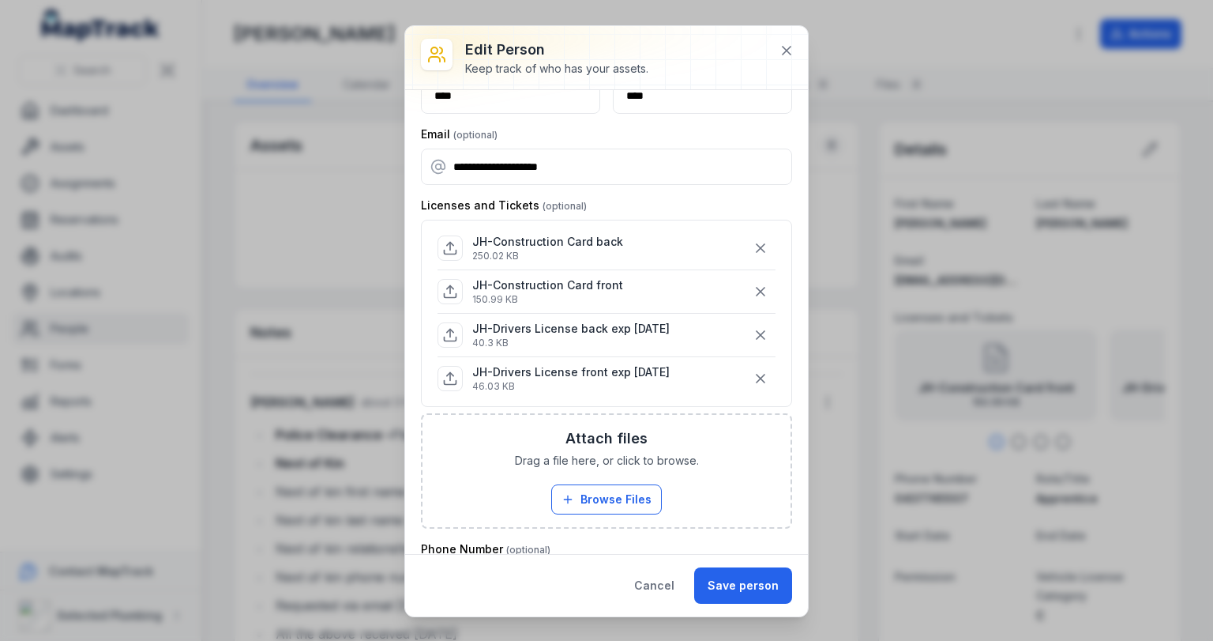
scroll to position [126, 0]
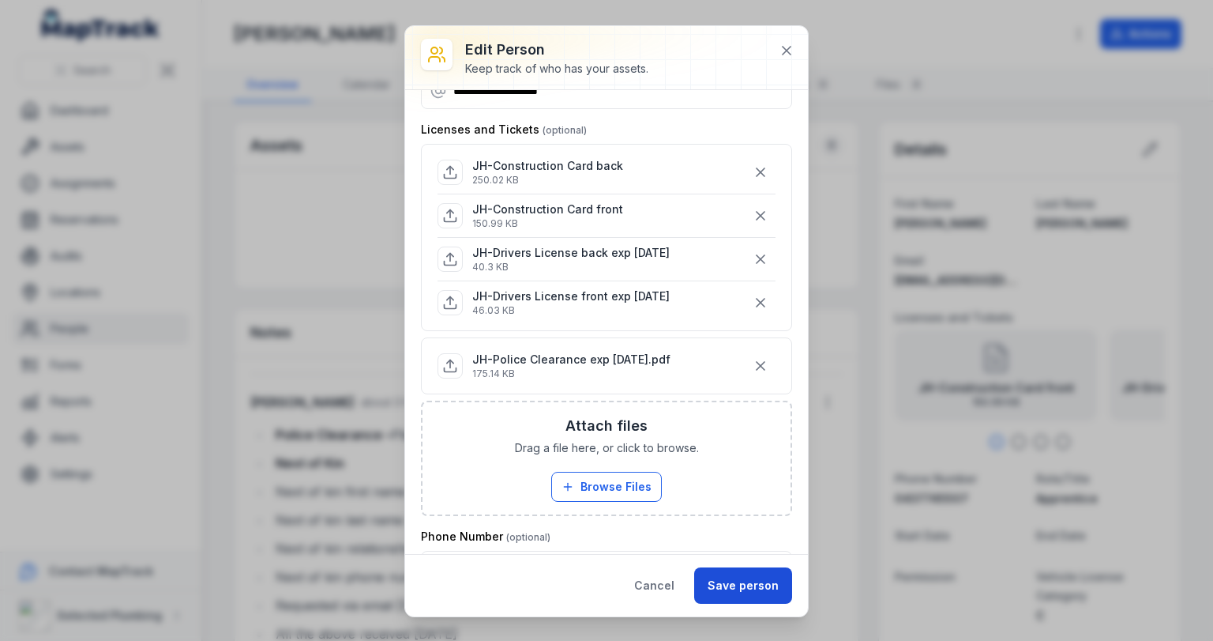
click at [716, 571] on button "Save person" at bounding box center [743, 585] width 98 height 36
